Goal: Information Seeking & Learning: Understand process/instructions

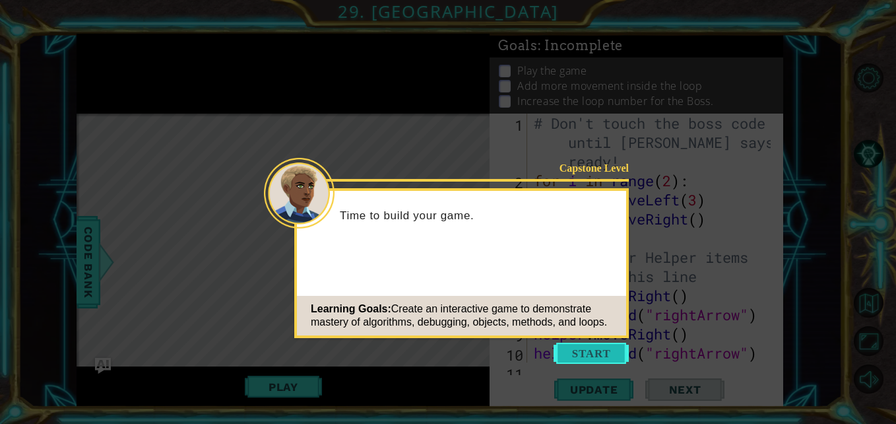
click at [571, 357] on button "Start" at bounding box center [590, 352] width 75 height 21
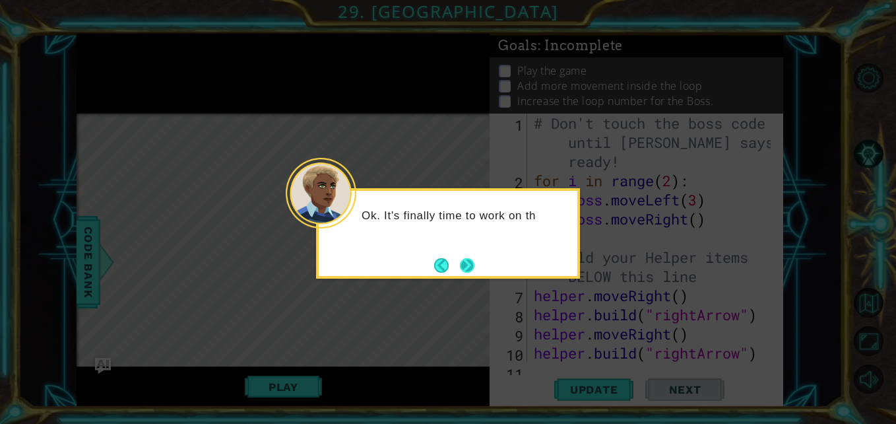
click at [466, 270] on button "Next" at bounding box center [467, 265] width 18 height 18
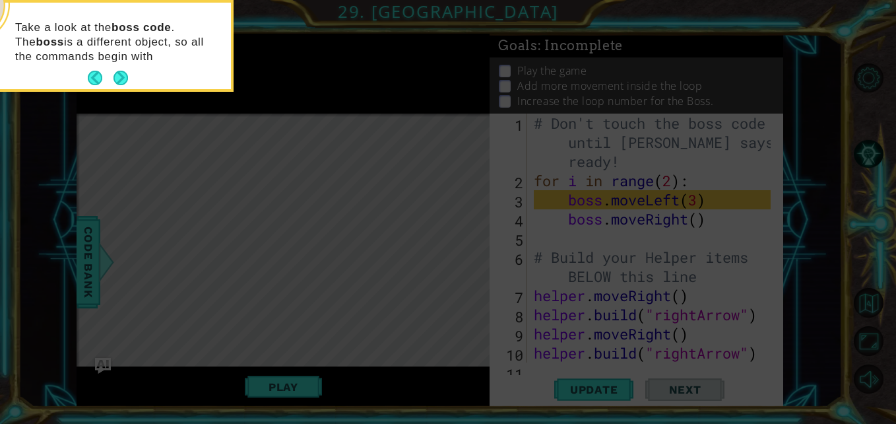
drag, startPoint x: 119, startPoint y: 78, endPoint x: 299, endPoint y: 23, distance: 188.2
click at [299, 23] on icon at bounding box center [448, 63] width 896 height 720
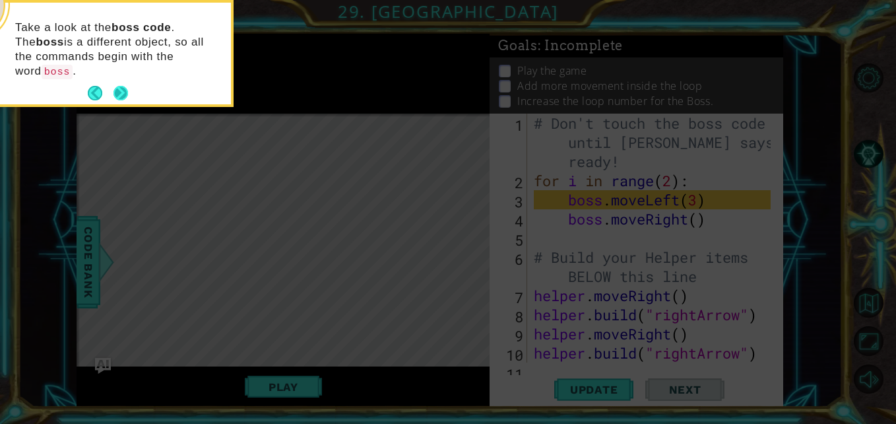
click at [124, 81] on button "Next" at bounding box center [120, 93] width 24 height 24
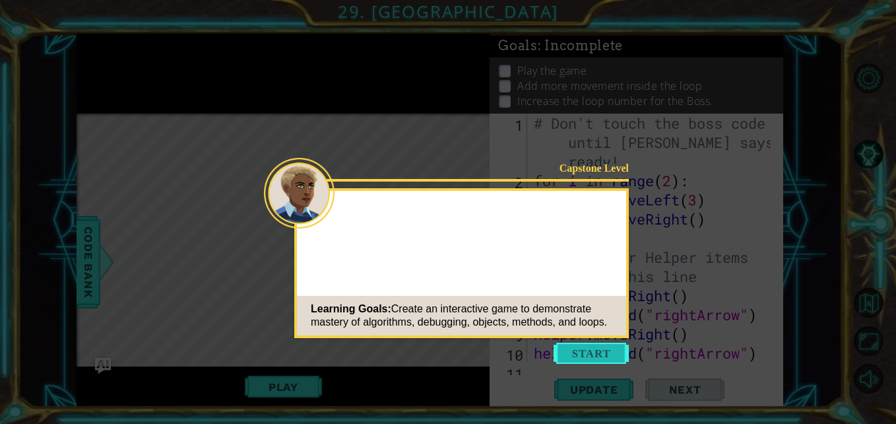
click at [597, 352] on button "Start" at bounding box center [590, 352] width 75 height 21
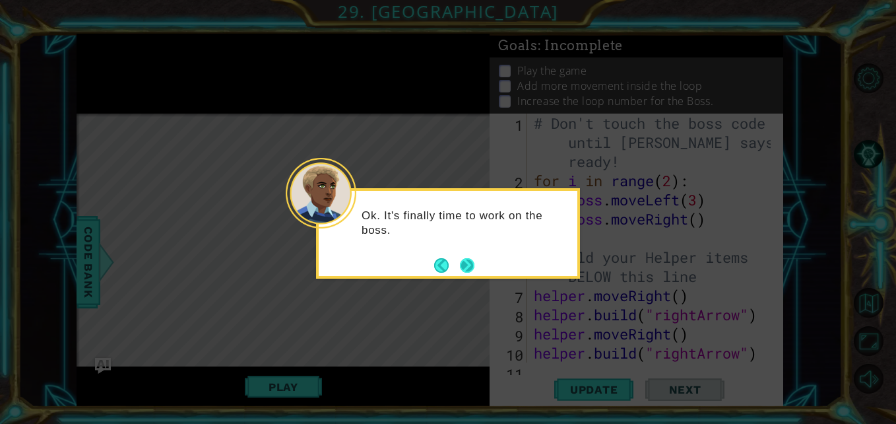
click at [460, 262] on button "Next" at bounding box center [467, 265] width 16 height 16
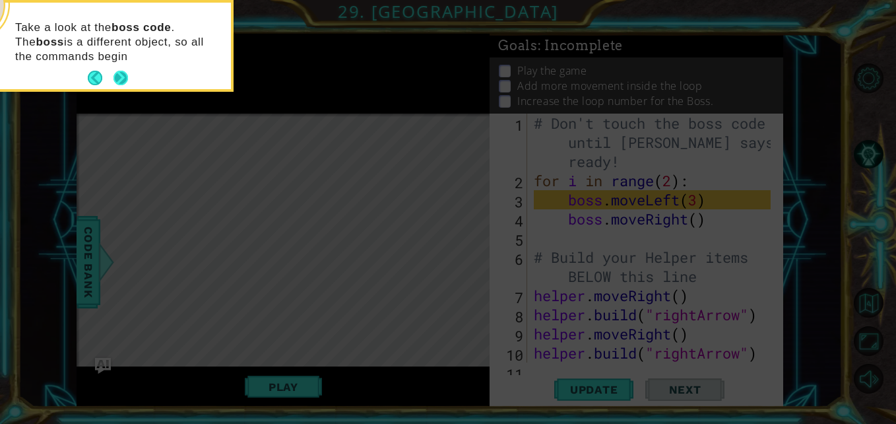
click at [122, 80] on button "Next" at bounding box center [120, 78] width 15 height 15
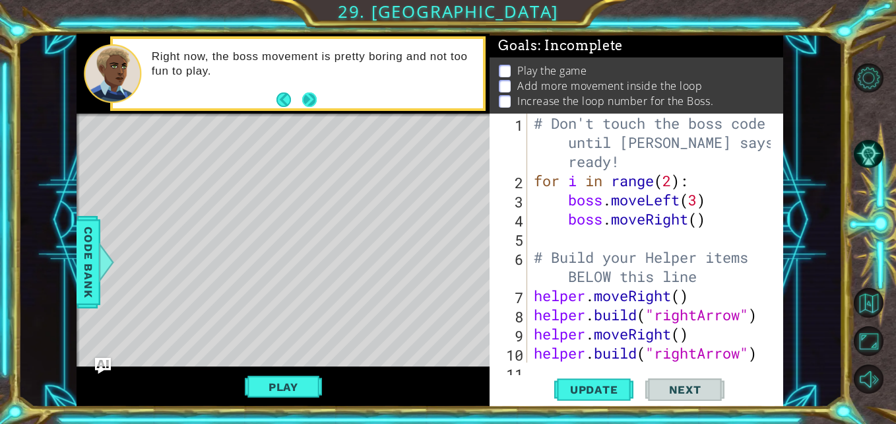
click at [307, 106] on button "Next" at bounding box center [309, 99] width 15 height 15
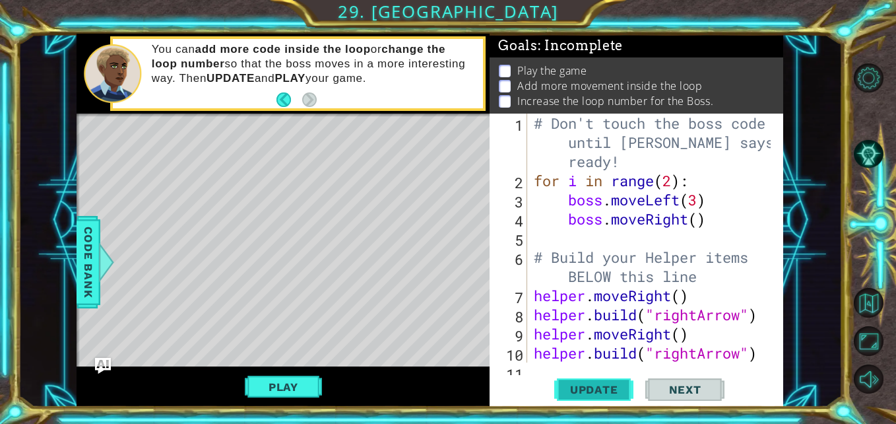
click at [582, 398] on button "Update" at bounding box center [593, 389] width 79 height 29
drag, startPoint x: 582, startPoint y: 397, endPoint x: 565, endPoint y: 381, distance: 23.8
click at [567, 387] on span "Update" at bounding box center [594, 389] width 75 height 13
drag, startPoint x: 567, startPoint y: 387, endPoint x: 535, endPoint y: 286, distance: 105.8
click at [567, 387] on span "Update" at bounding box center [594, 389] width 75 height 13
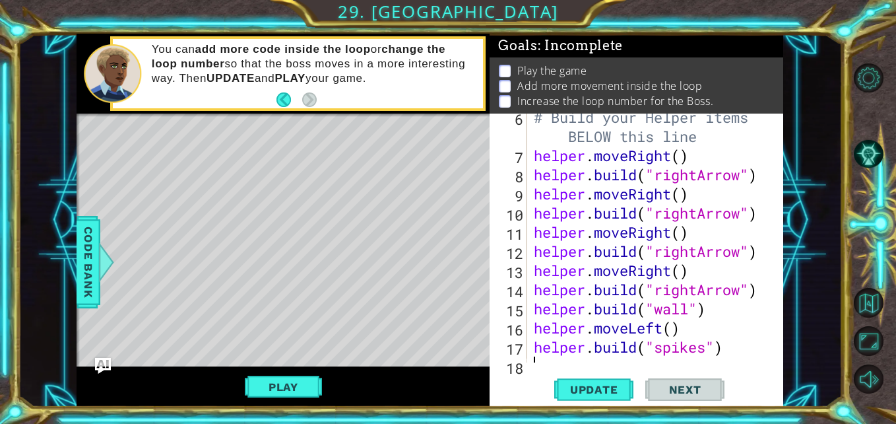
scroll to position [153, 0]
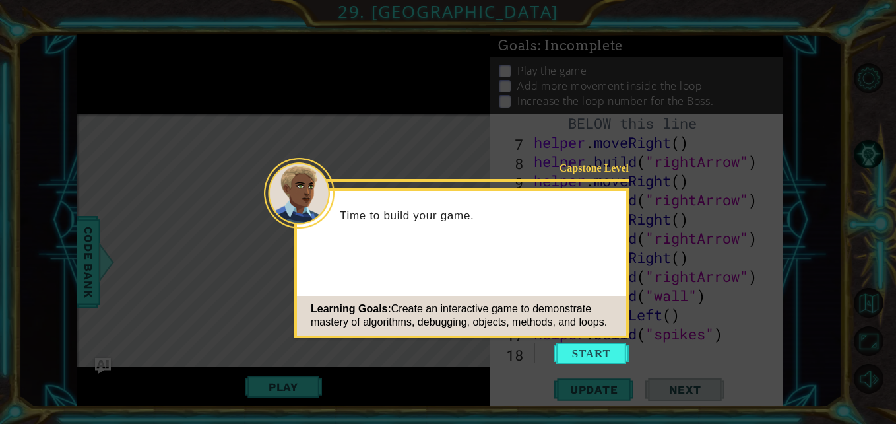
click at [779, 311] on icon at bounding box center [448, 212] width 896 height 424
click at [590, 360] on button "Start" at bounding box center [590, 352] width 75 height 21
